Goal: Task Accomplishment & Management: Manage account settings

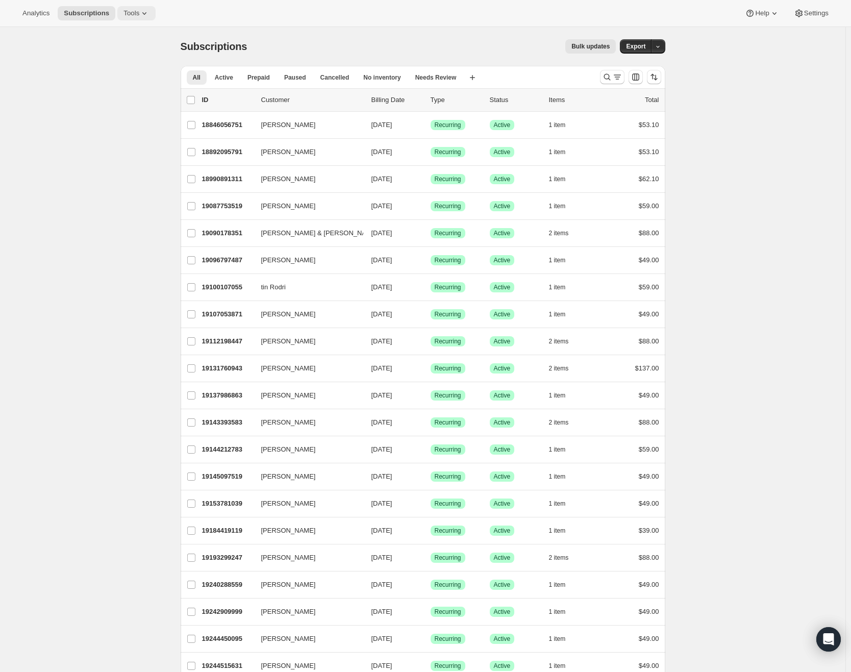
click at [138, 17] on span "Tools" at bounding box center [132, 13] width 16 height 8
click at [143, 34] on span "Subscription Plans" at bounding box center [126, 35] width 55 height 8
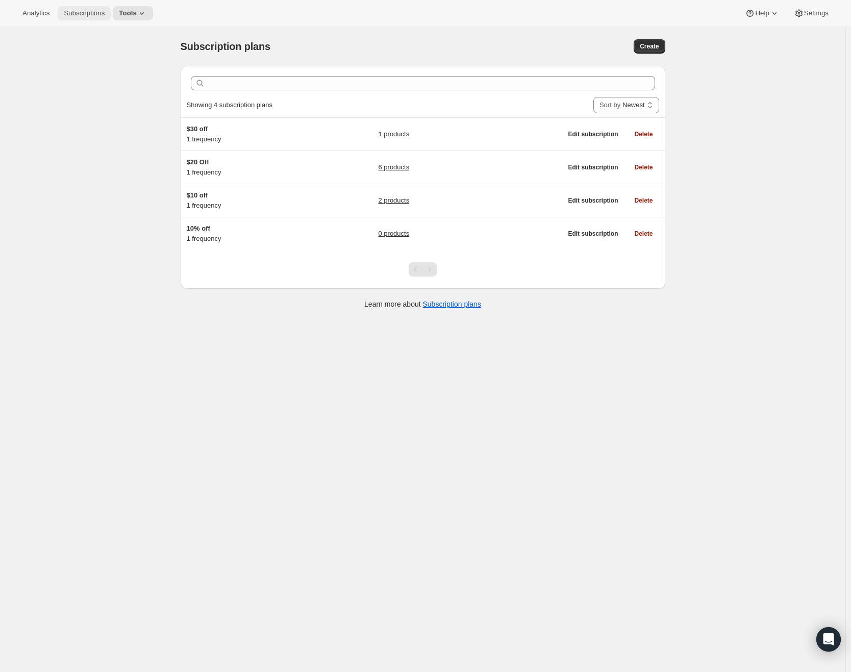
click at [89, 12] on span "Subscriptions" at bounding box center [84, 13] width 41 height 8
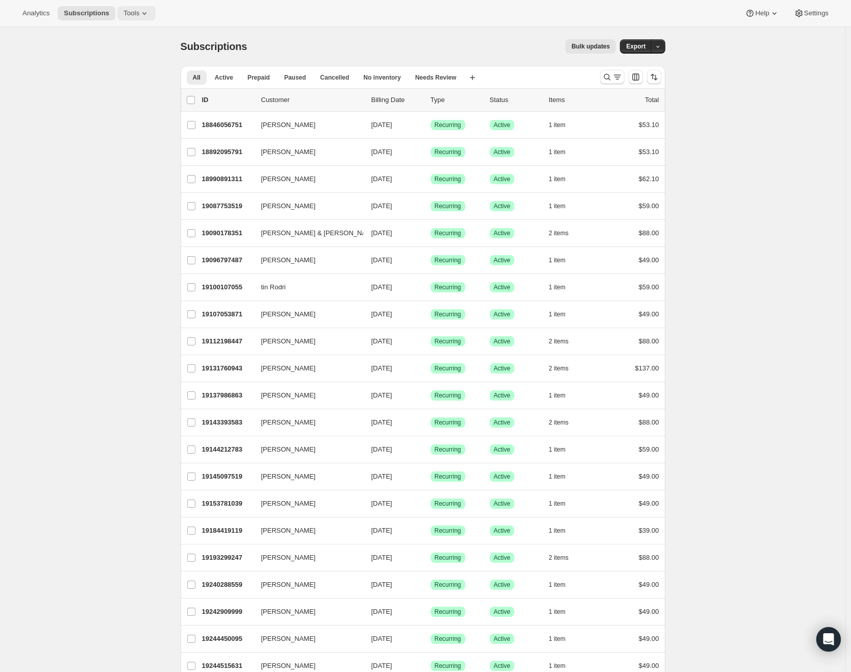
click at [139, 14] on span "Tools" at bounding box center [132, 13] width 16 height 8
click at [132, 34] on span "Subscription Plans" at bounding box center [126, 35] width 55 height 8
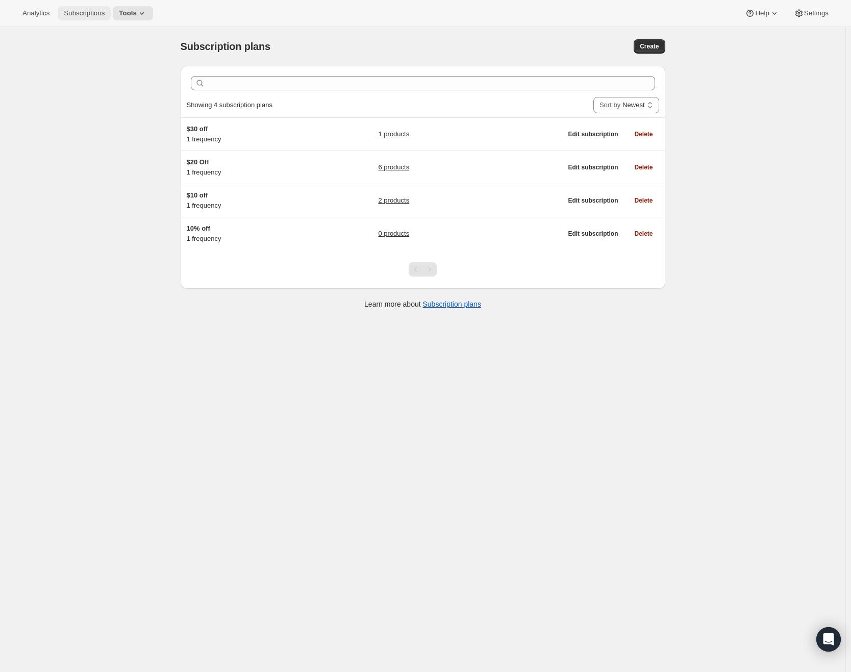
click at [98, 9] on span "Subscriptions" at bounding box center [84, 13] width 41 height 8
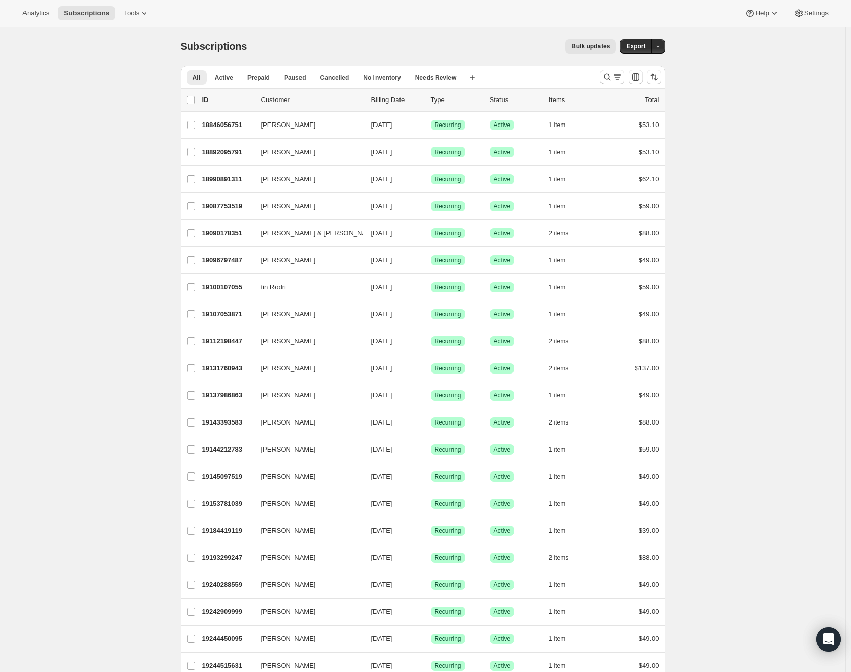
click at [130, 21] on div "Analytics Subscriptions Tools Help Settings" at bounding box center [425, 13] width 851 height 27
click at [133, 18] on button "Tools" at bounding box center [136, 13] width 38 height 14
click at [144, 35] on span "Subscription Plans" at bounding box center [126, 35] width 55 height 8
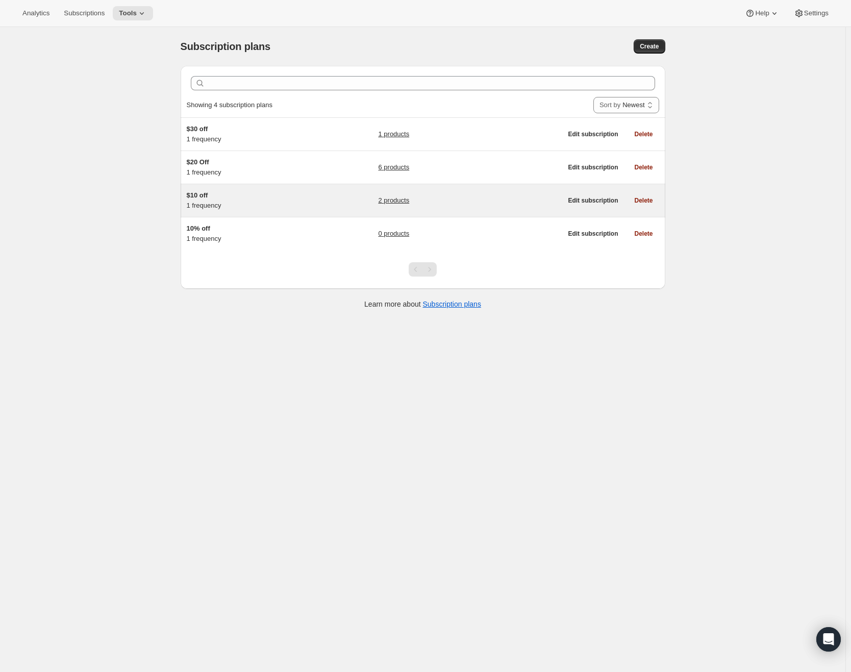
click at [253, 196] on h5 "$10 off" at bounding box center [251, 195] width 128 height 10
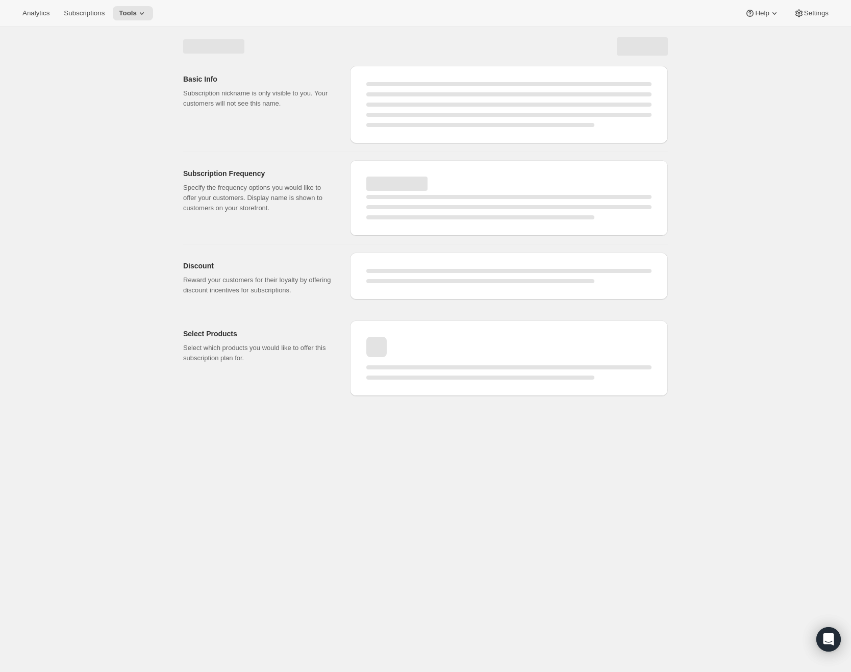
select select "WEEK"
select select "MONTH"
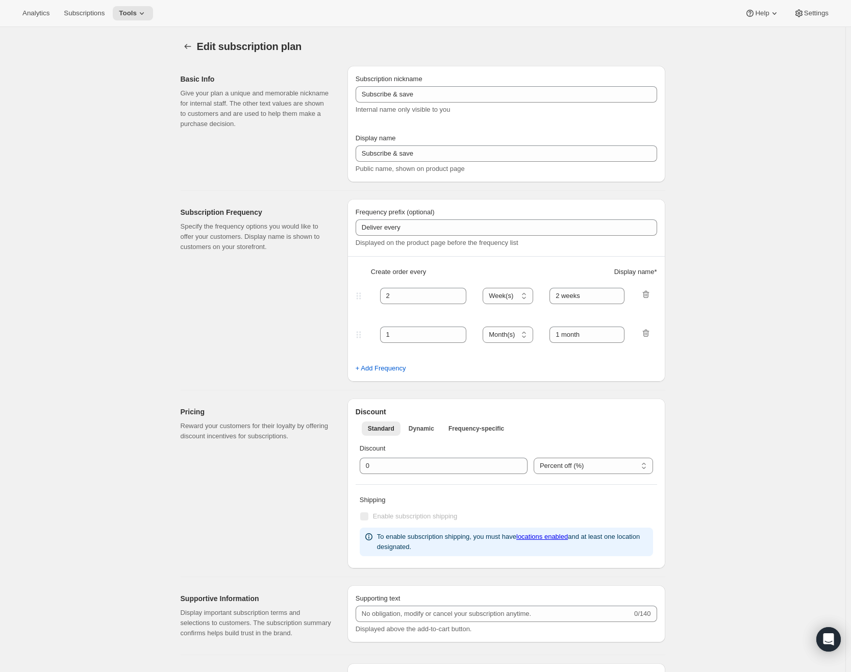
type input "$10 off"
type input "Monthly Subscription"
type input "1"
select select "MONTH"
type input "1 month"
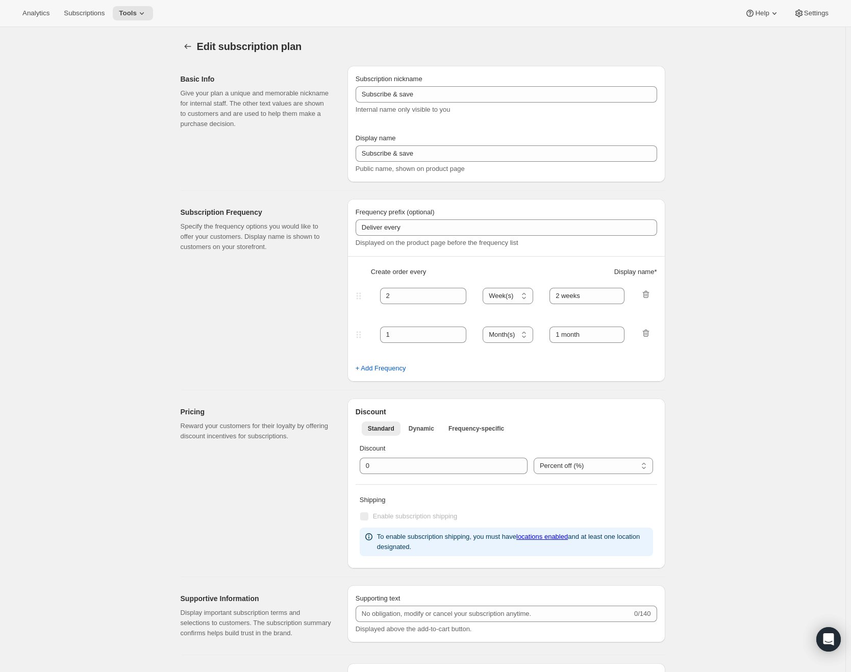
type input "10.0"
select select "FIXED_AMOUNT"
type input "Save <strong>$10</strong>"
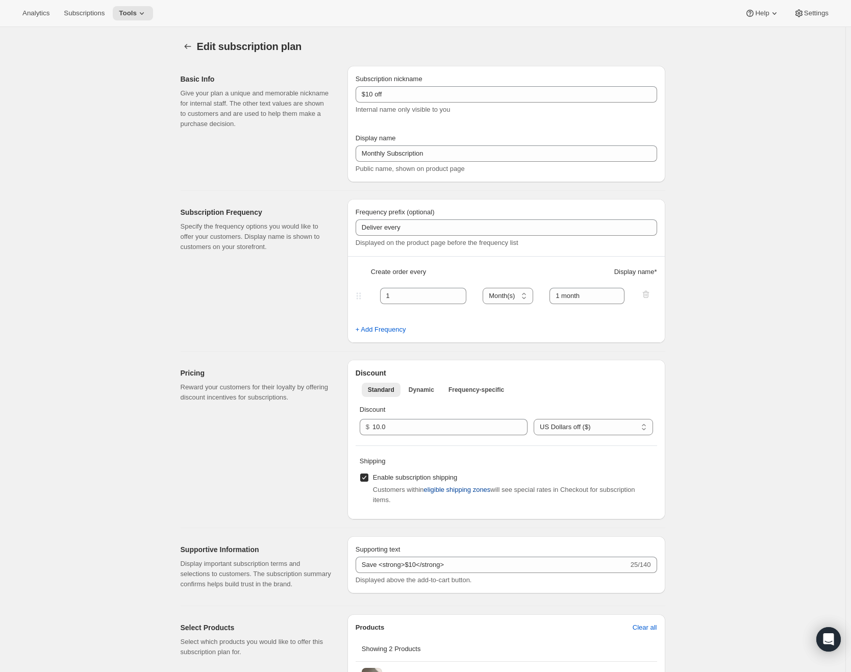
click at [467, 490] on span "eligible shipping zones" at bounding box center [457, 490] width 67 height 10
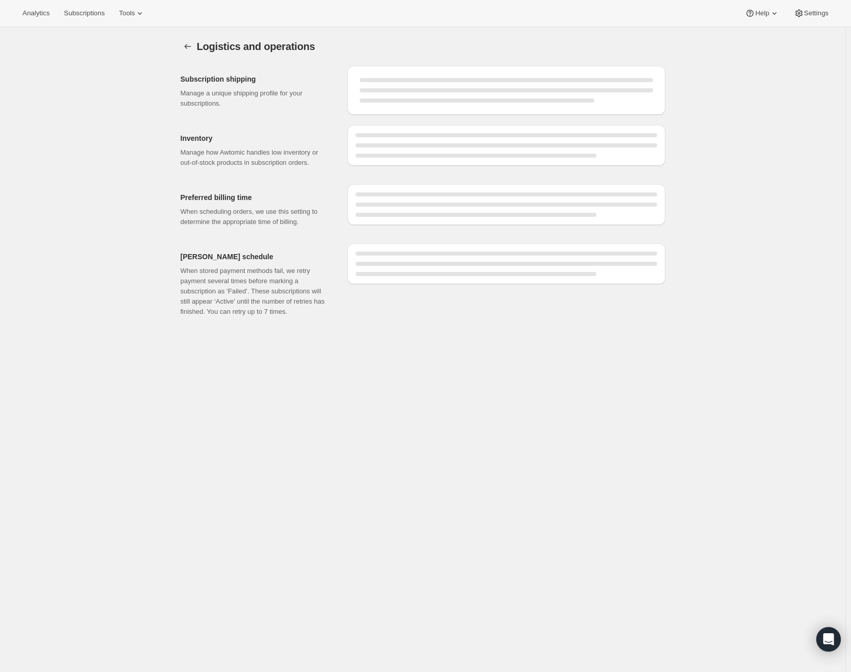
select select "DAY"
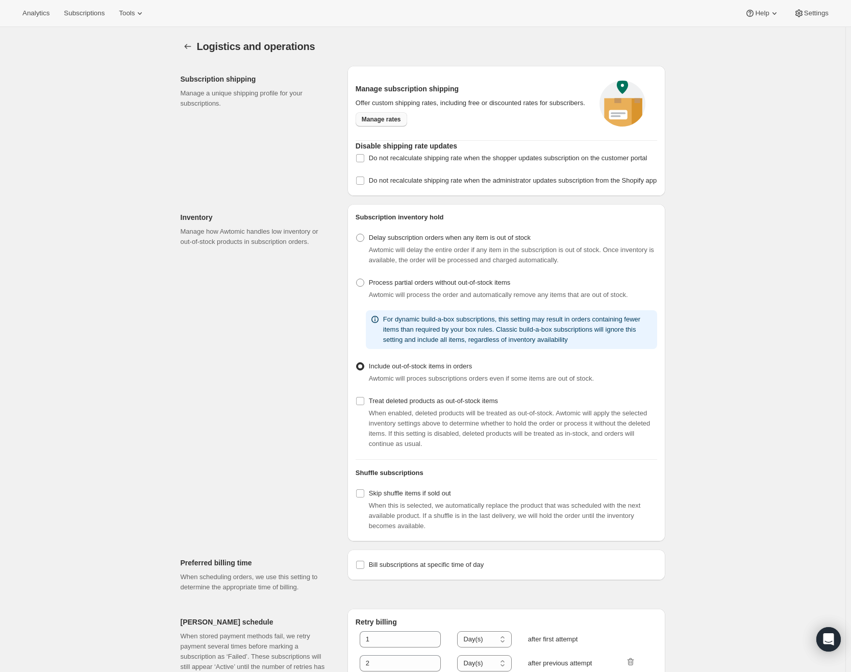
click at [391, 123] on span "Manage rates" at bounding box center [381, 119] width 39 height 8
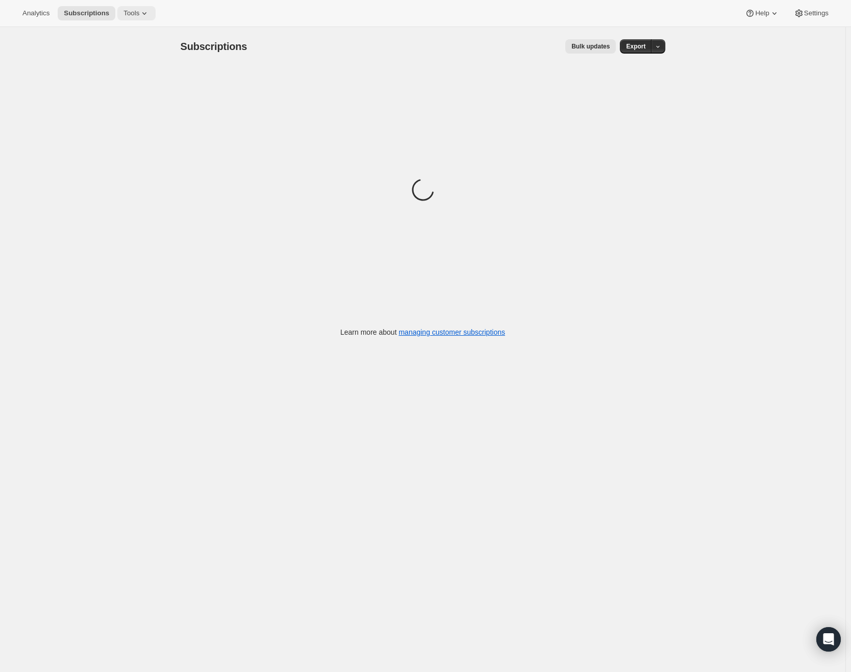
click at [135, 16] on span "Tools" at bounding box center [132, 13] width 16 height 8
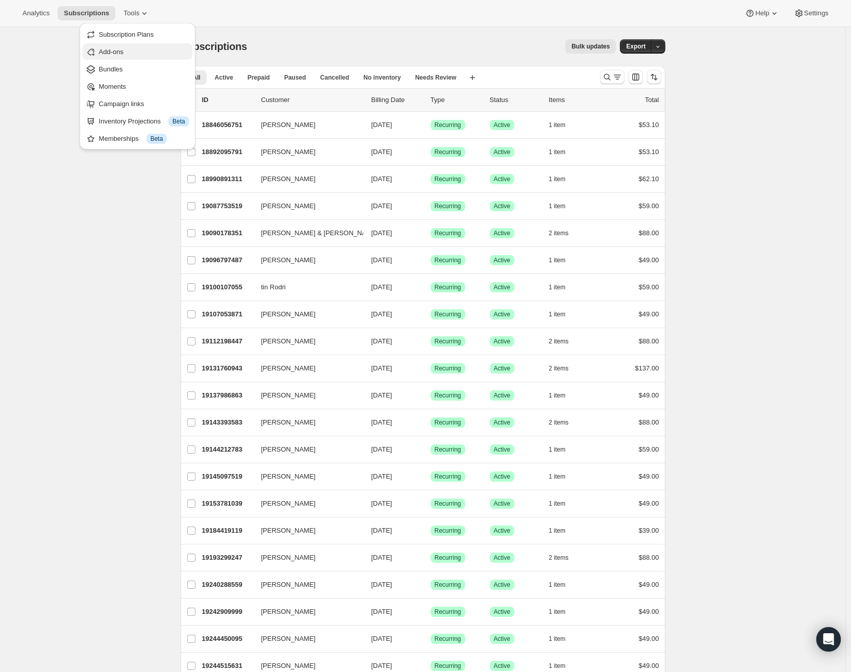
click at [124, 50] on span "Add-ons" at bounding box center [111, 52] width 25 height 8
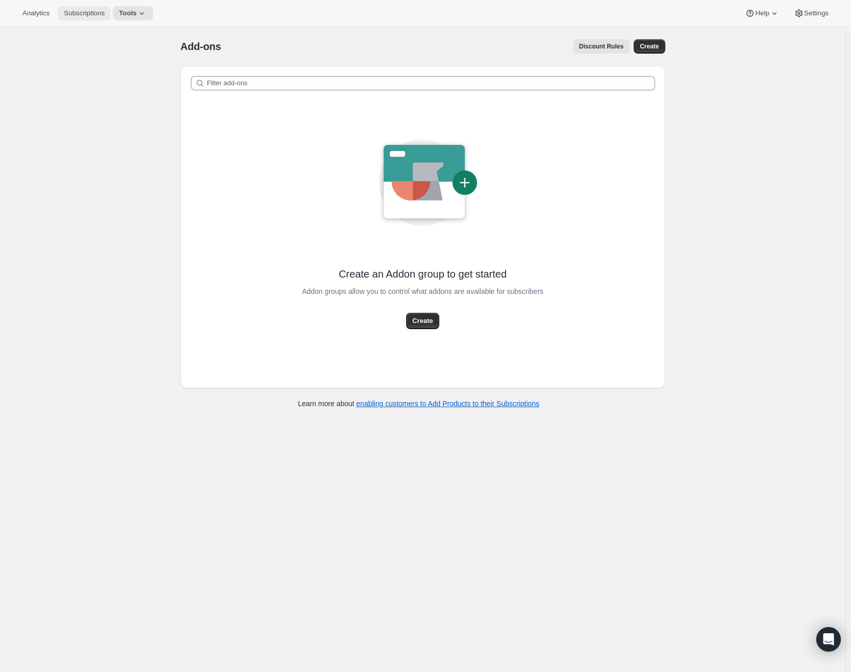
click at [104, 15] on span "Subscriptions" at bounding box center [84, 13] width 41 height 8
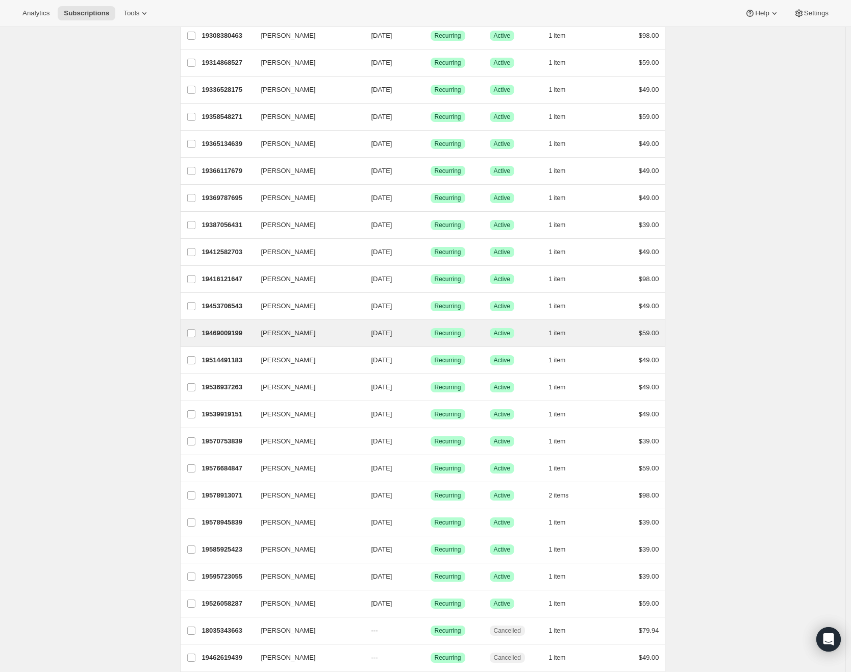
scroll to position [857, 0]
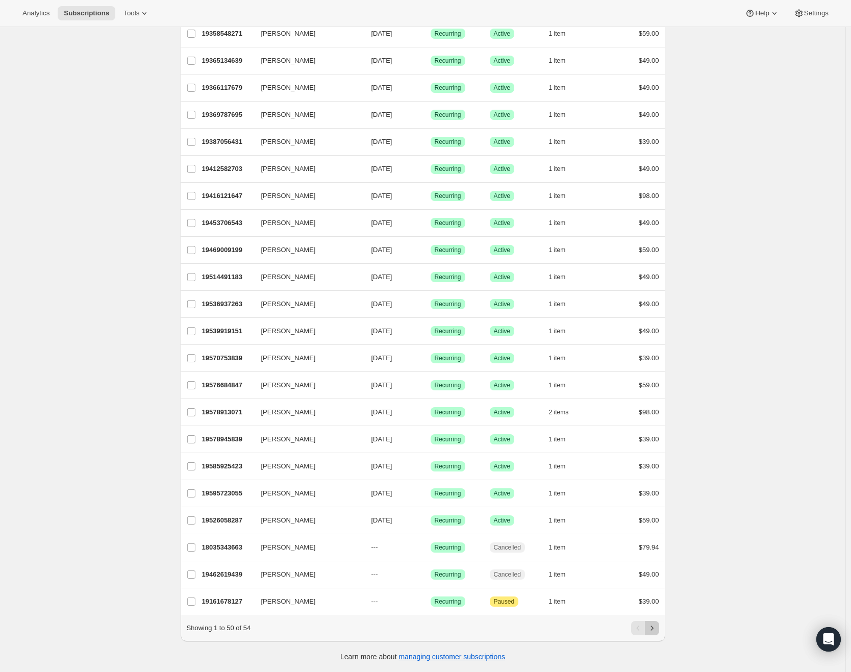
click at [652, 630] on icon "Next" at bounding box center [652, 628] width 10 height 10
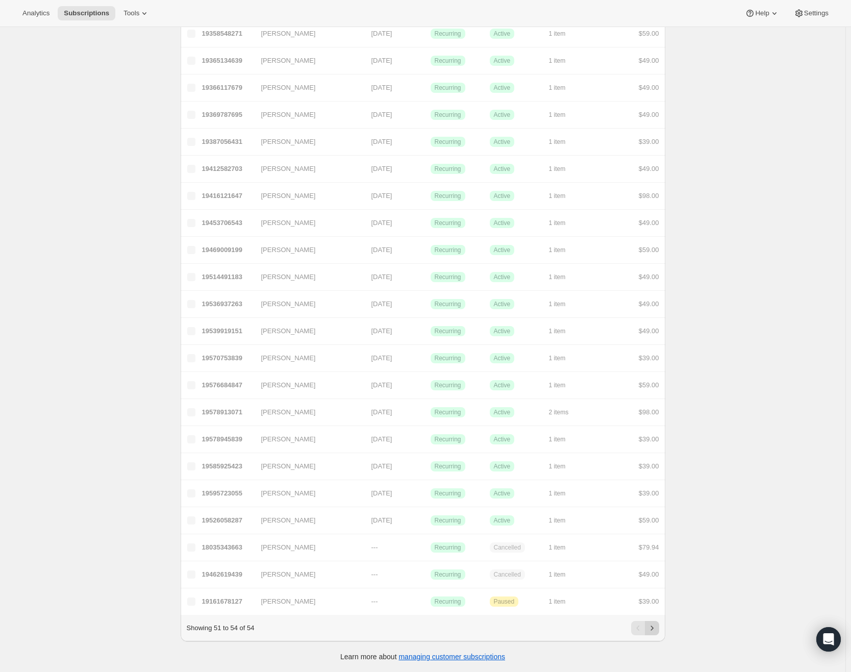
scroll to position [27, 0]
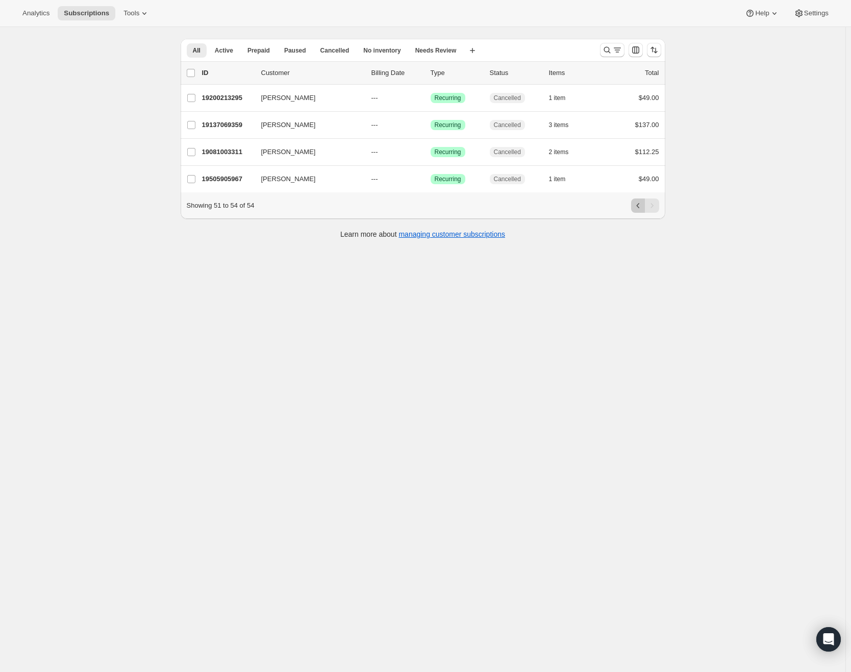
click at [638, 211] on icon "Previous" at bounding box center [638, 206] width 10 height 10
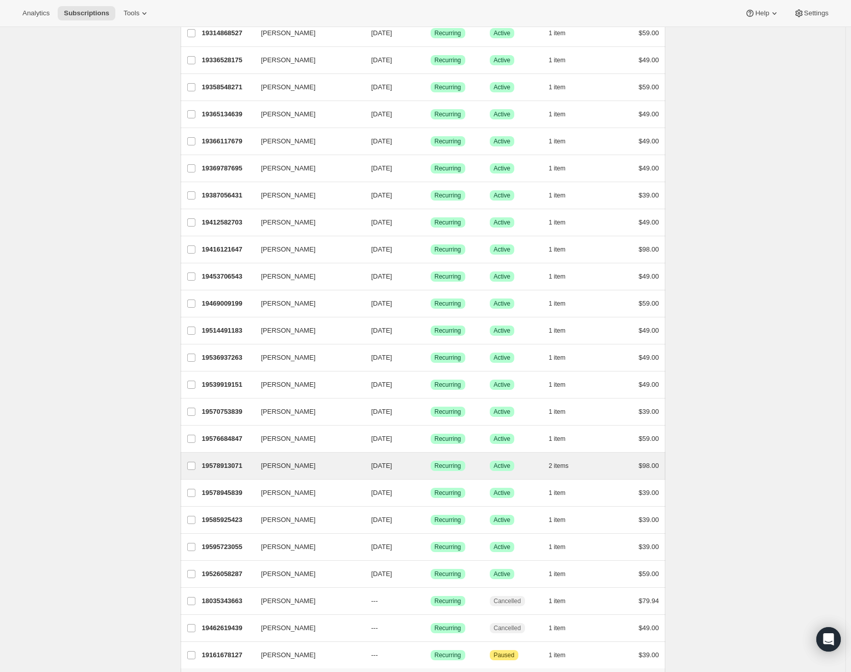
scroll to position [857, 0]
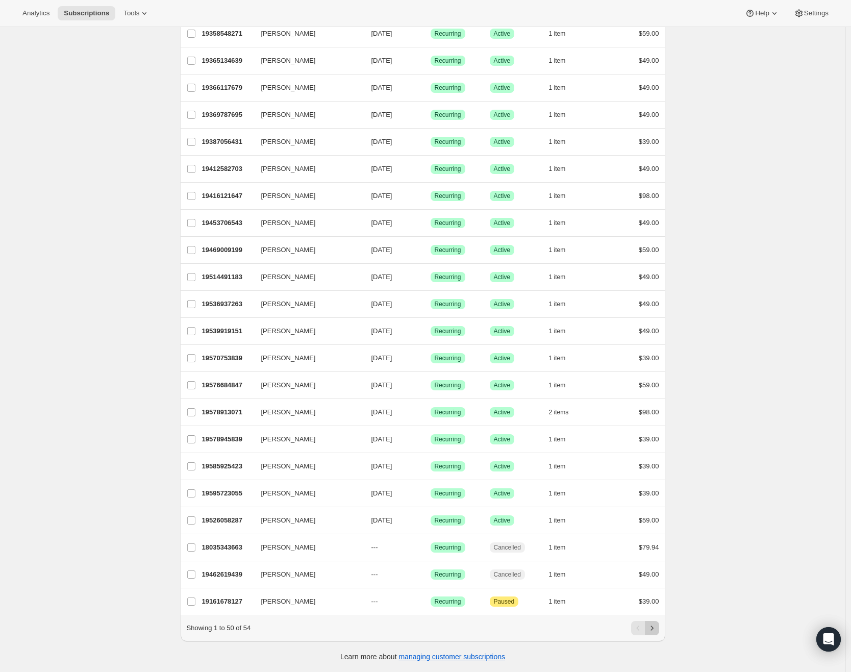
click at [656, 626] on icon "Next" at bounding box center [652, 628] width 10 height 10
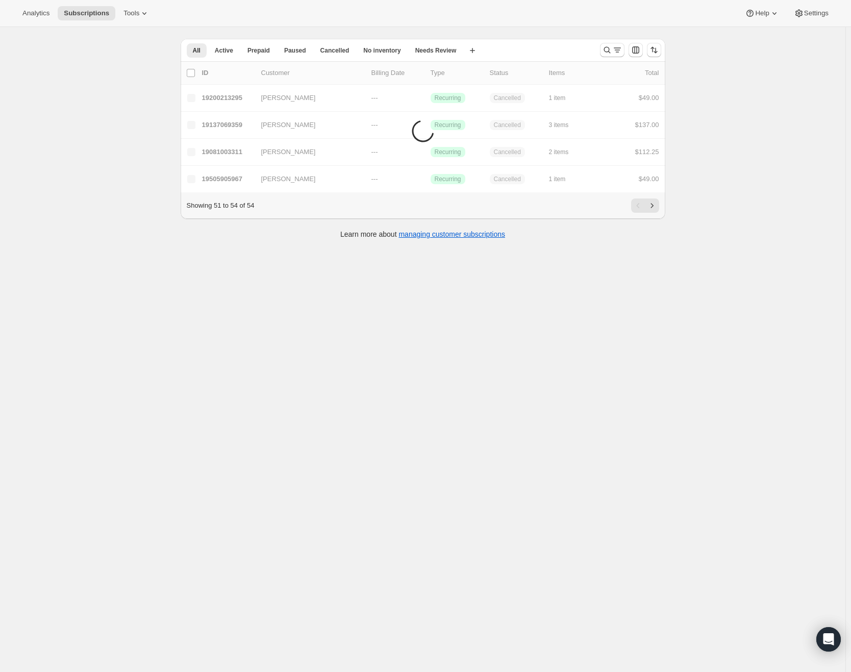
scroll to position [27, 0]
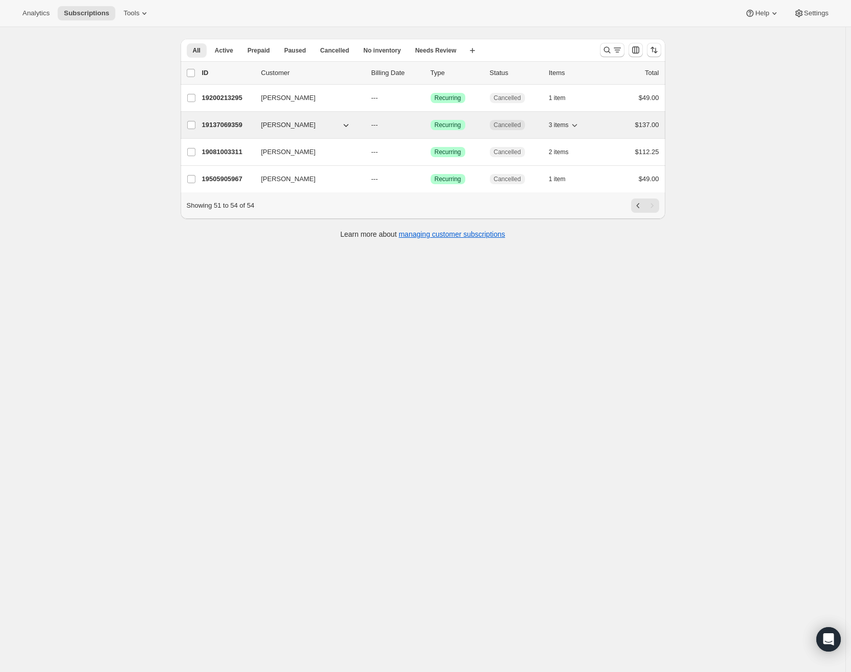
click at [273, 125] on span "ron novak" at bounding box center [288, 125] width 55 height 10
click at [235, 123] on p "19137069359" at bounding box center [227, 125] width 51 height 10
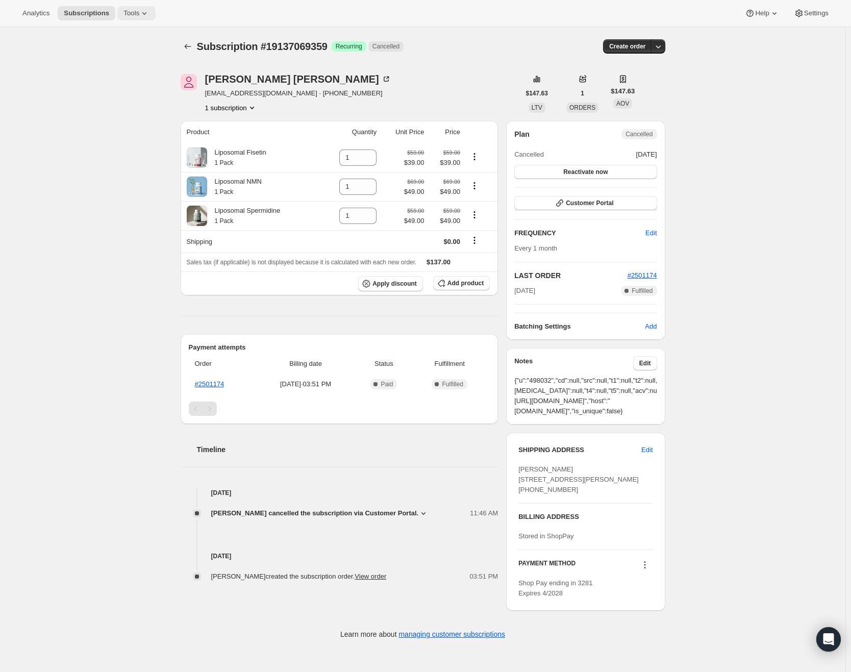
click at [132, 10] on span "Tools" at bounding box center [132, 13] width 16 height 8
click at [94, 13] on span "Subscriptions" at bounding box center [86, 13] width 45 height 8
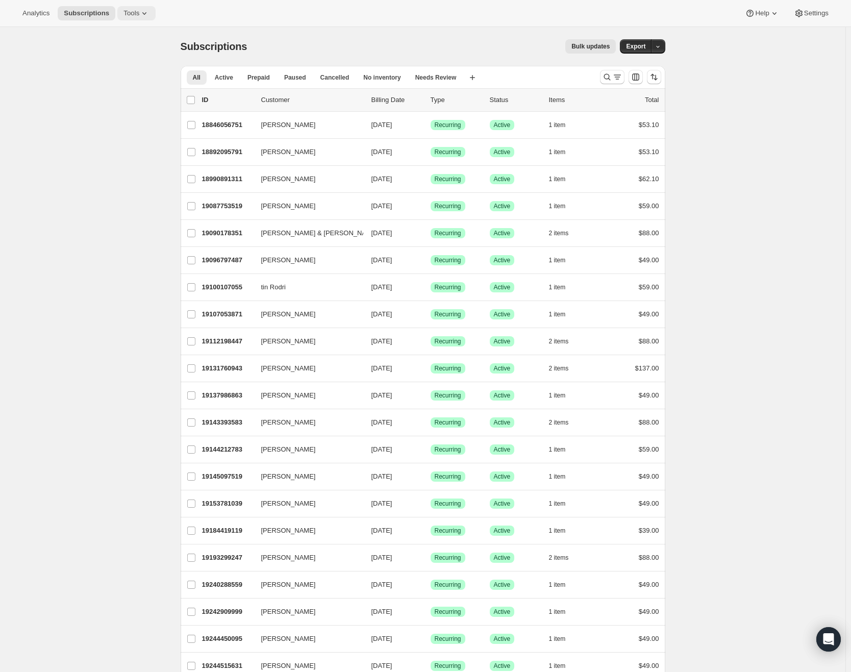
click at [137, 15] on span "Tools" at bounding box center [132, 13] width 16 height 8
click at [153, 89] on span "Moments" at bounding box center [144, 87] width 90 height 10
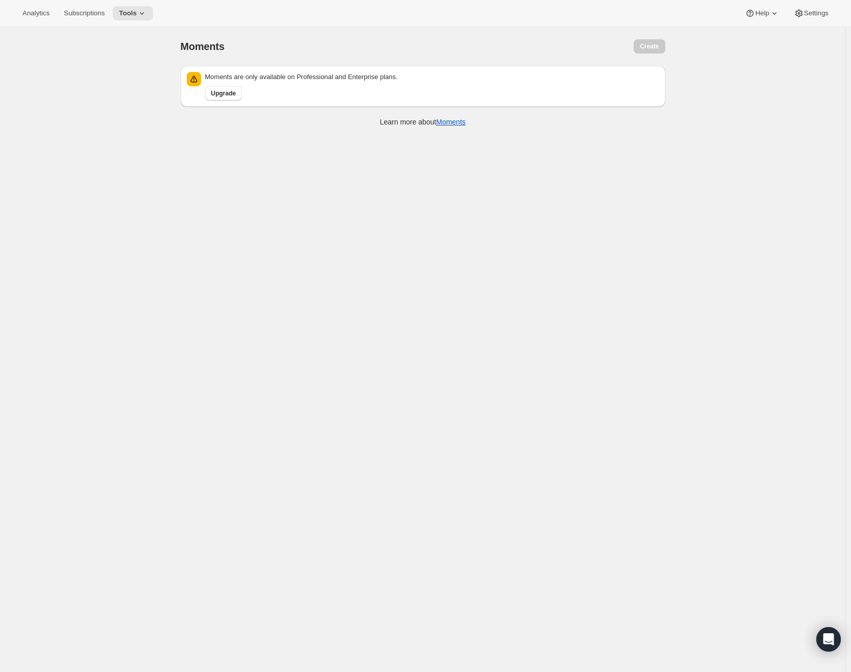
click at [144, 6] on div "Analytics Subscriptions Tools Help Settings" at bounding box center [425, 13] width 851 height 27
click at [137, 12] on span "Tools" at bounding box center [128, 13] width 18 height 8
click at [809, 10] on span "Settings" at bounding box center [817, 13] width 25 height 8
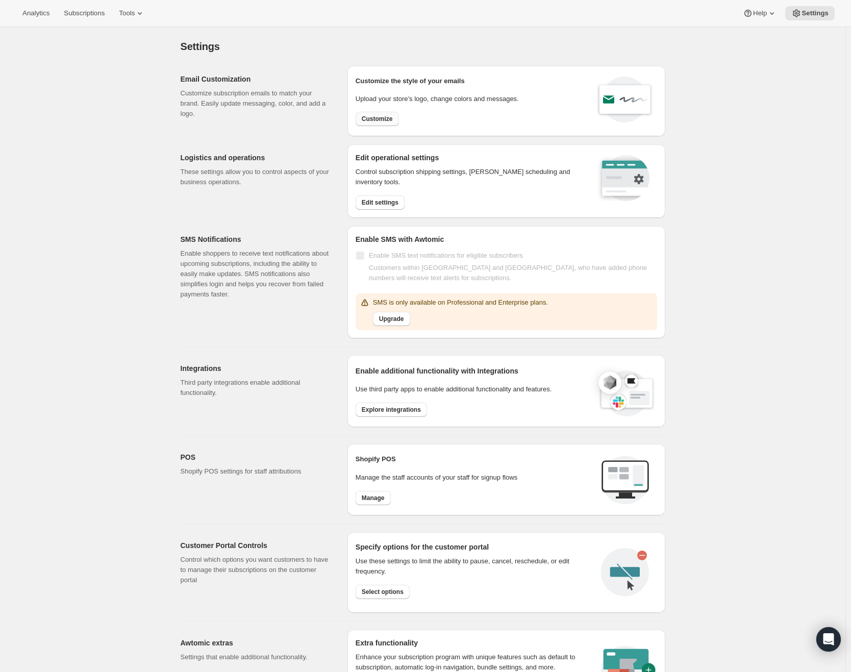
click at [378, 118] on span "Customize" at bounding box center [377, 119] width 31 height 8
select select "subscriptionMessage"
select select "5"
select select "15"
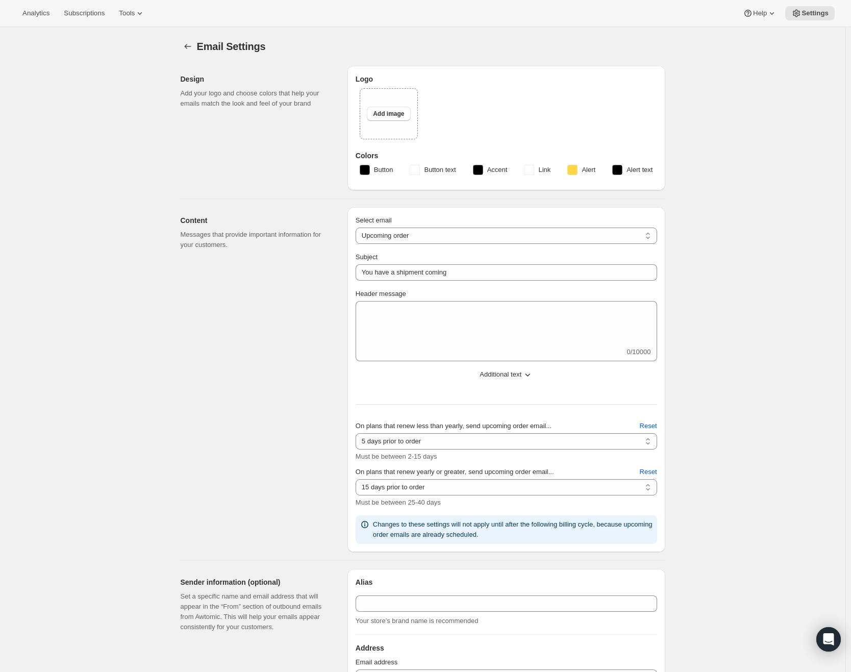
type input "GenuinePurity"
click at [193, 48] on icon "Settings" at bounding box center [188, 46] width 10 height 10
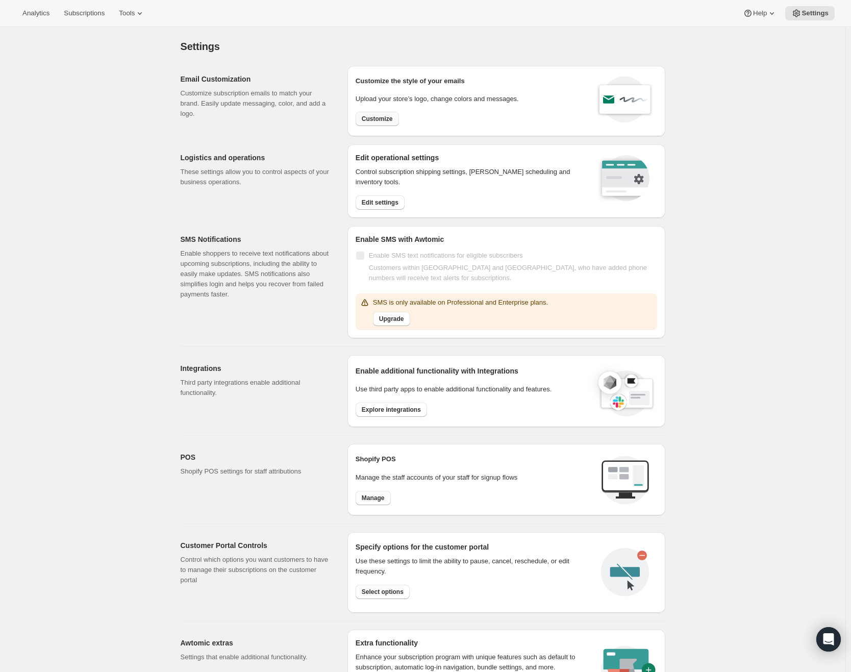
click at [385, 121] on span "Customize" at bounding box center [377, 119] width 31 height 8
select select "subscriptionMessage"
select select "5"
select select "15"
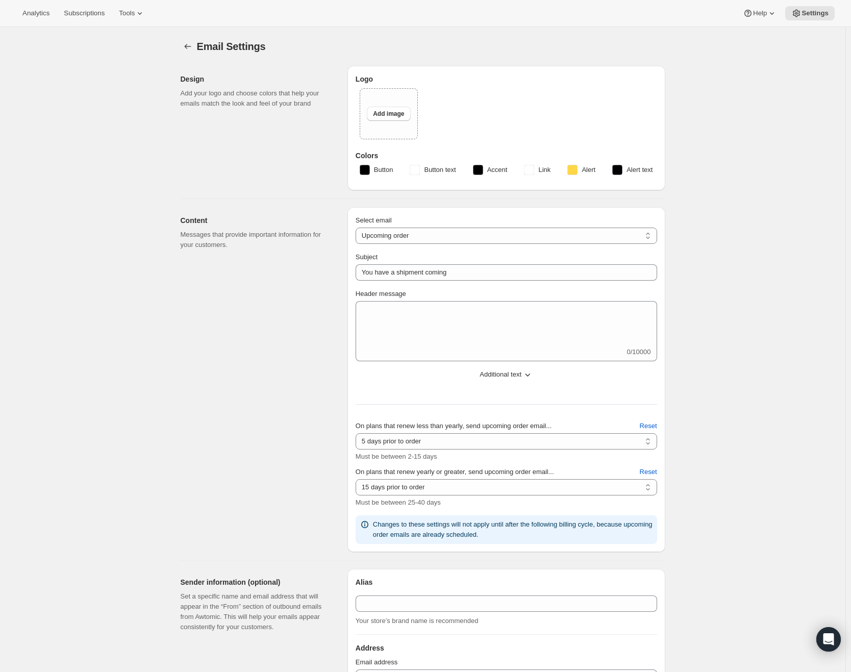
type input "GenuinePurity"
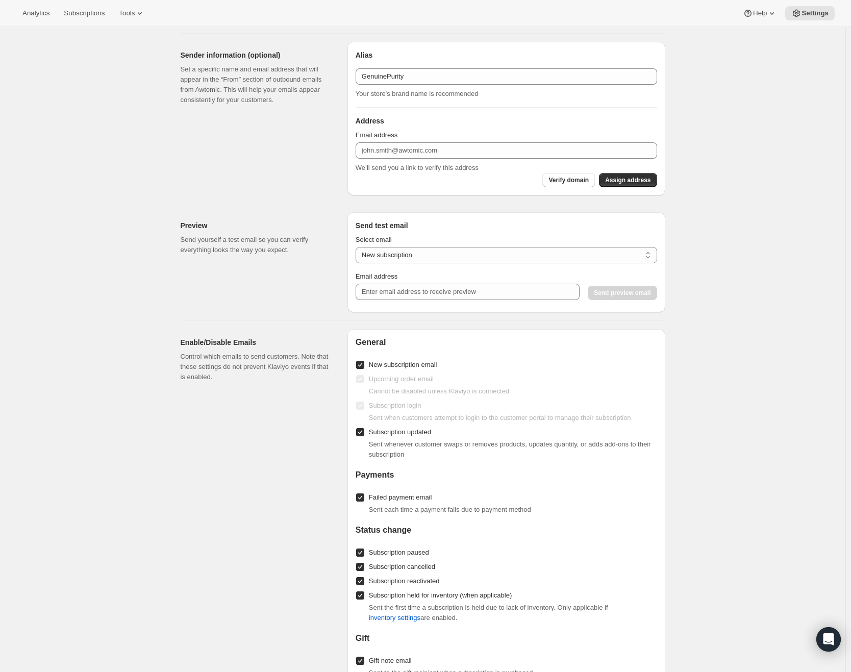
scroll to position [527, 0]
click at [407, 251] on select "New subscription Upcoming order Payment failure Delayed subscription Updated su…" at bounding box center [507, 256] width 302 height 16
click at [723, 241] on div "Email Settings. This page is ready Email Settings Design Add your logo and choo…" at bounding box center [423, 163] width 846 height 1326
drag, startPoint x: 423, startPoint y: 294, endPoint x: 429, endPoint y: 294, distance: 5.6
click at [424, 294] on input "Email address" at bounding box center [468, 292] width 224 height 16
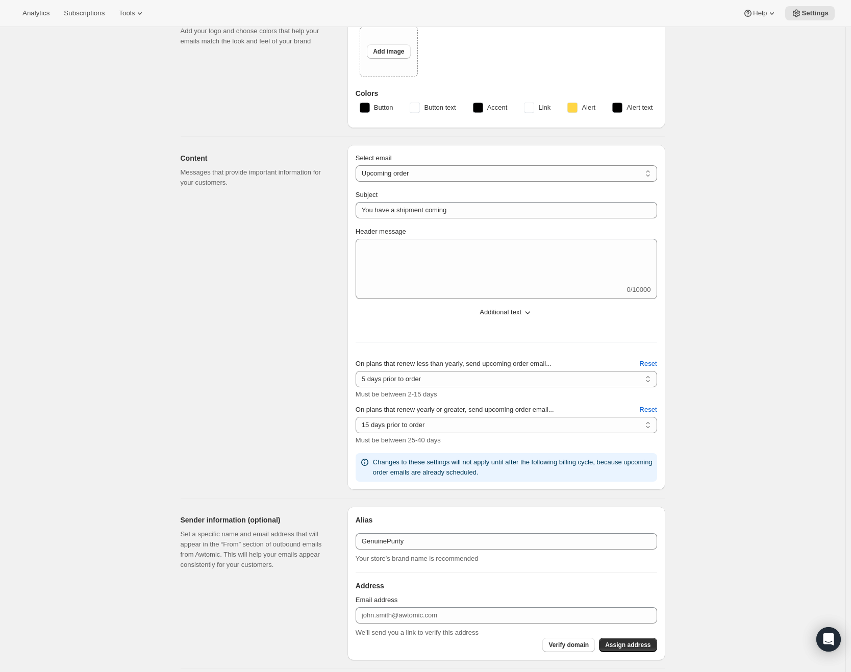
scroll to position [0, 0]
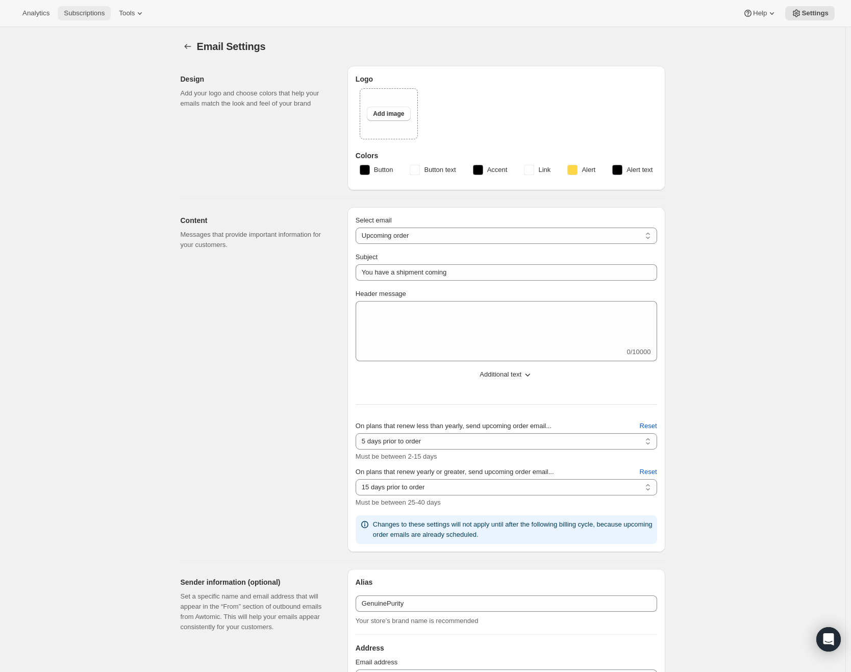
click at [111, 16] on button "Subscriptions" at bounding box center [84, 13] width 53 height 14
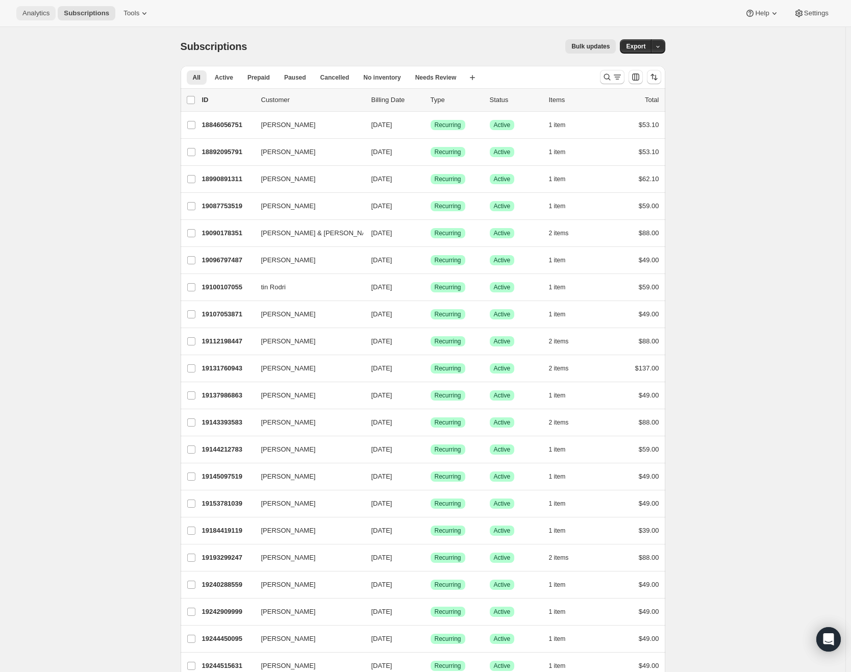
click at [38, 16] on span "Analytics" at bounding box center [35, 13] width 27 height 8
